Goal: Navigation & Orientation: Find specific page/section

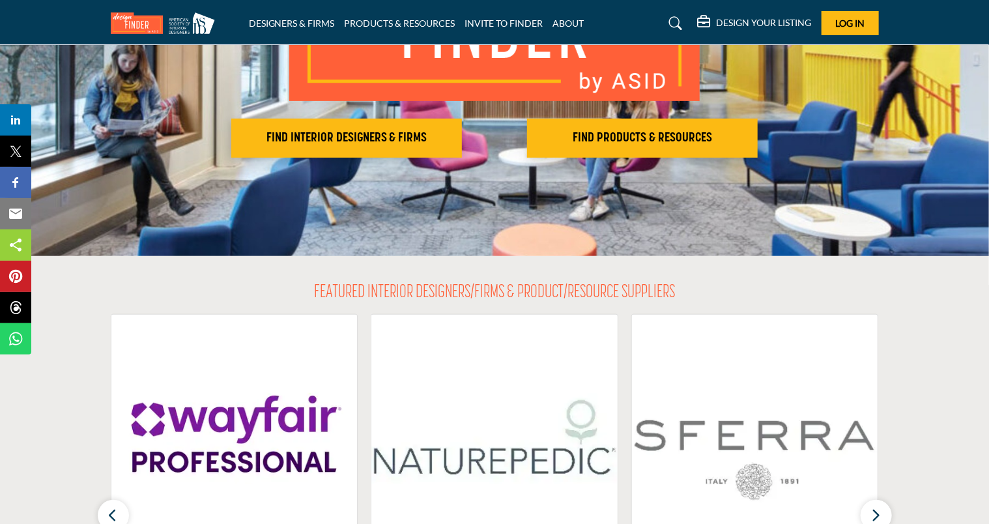
scroll to position [211, 0]
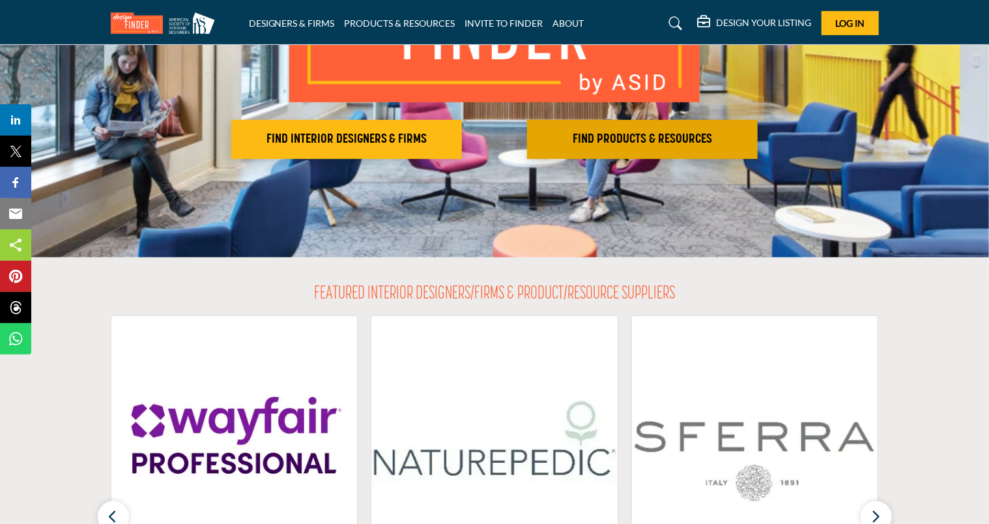
click at [462, 147] on button "FIND PRODUCTS & RESOURCES Find the products and resources to make your project …" at bounding box center [346, 139] width 231 height 39
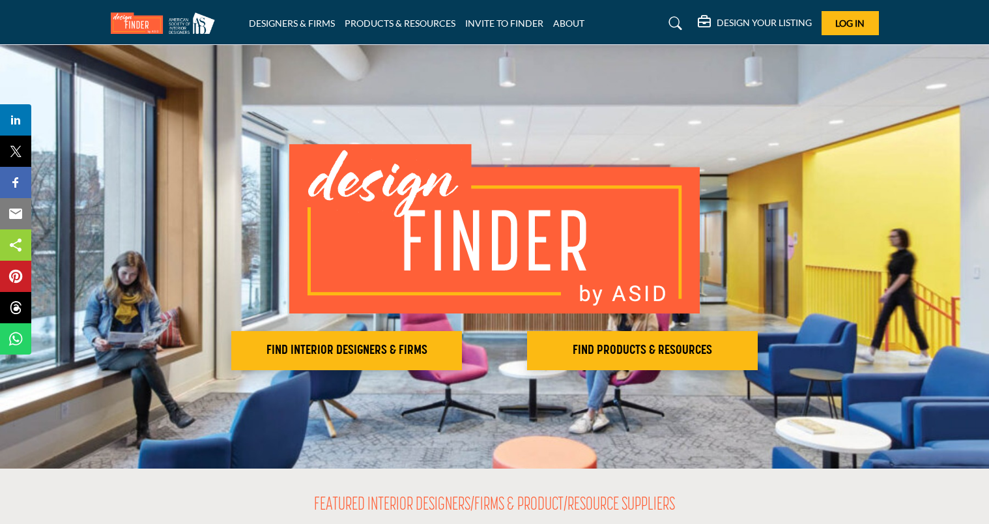
scroll to position [211, 0]
